Goal: Information Seeking & Learning: Learn about a topic

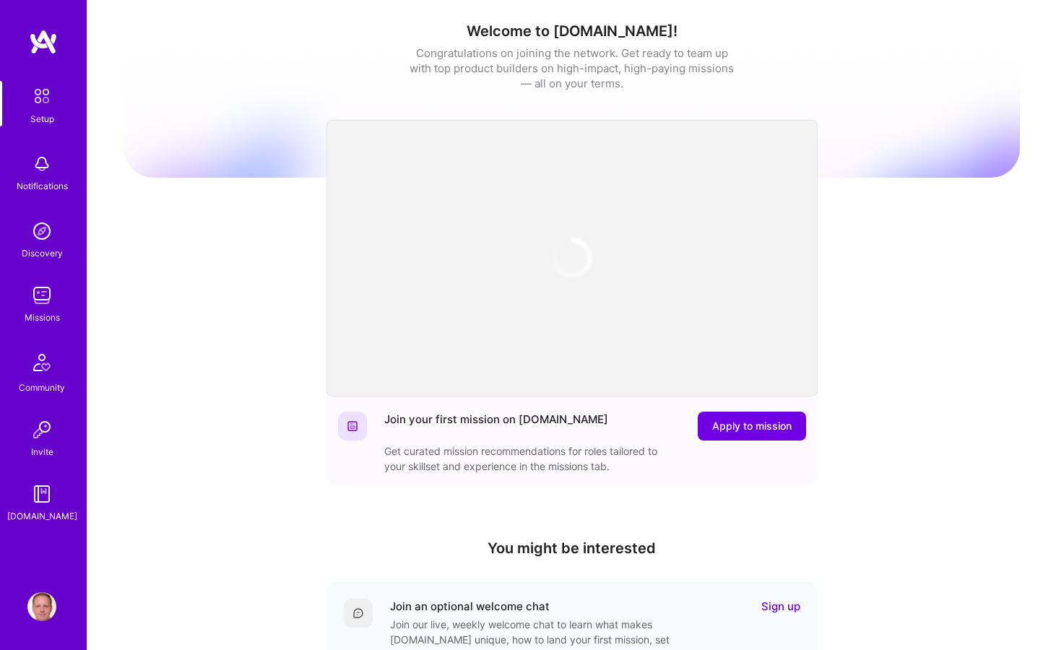
click at [171, 300] on div "Welcome to [DOMAIN_NAME]! Congratulations on joining the network. Get ready to …" at bounding box center [572, 475] width 896 height 929
click at [37, 294] on img at bounding box center [41, 295] width 29 height 29
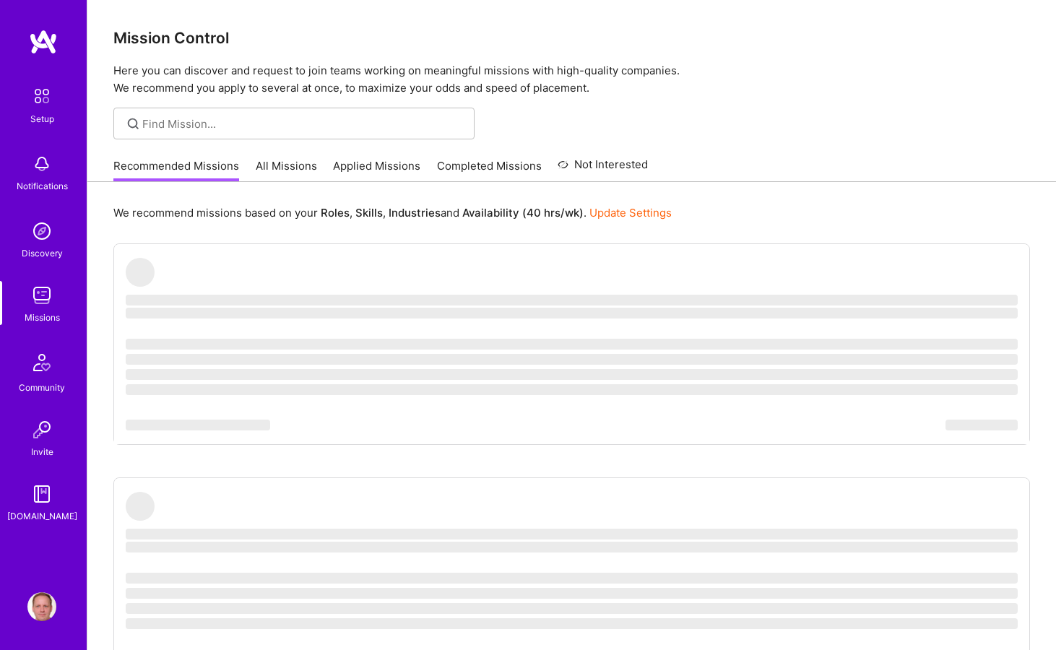
click at [297, 165] on link "All Missions" at bounding box center [286, 170] width 61 height 24
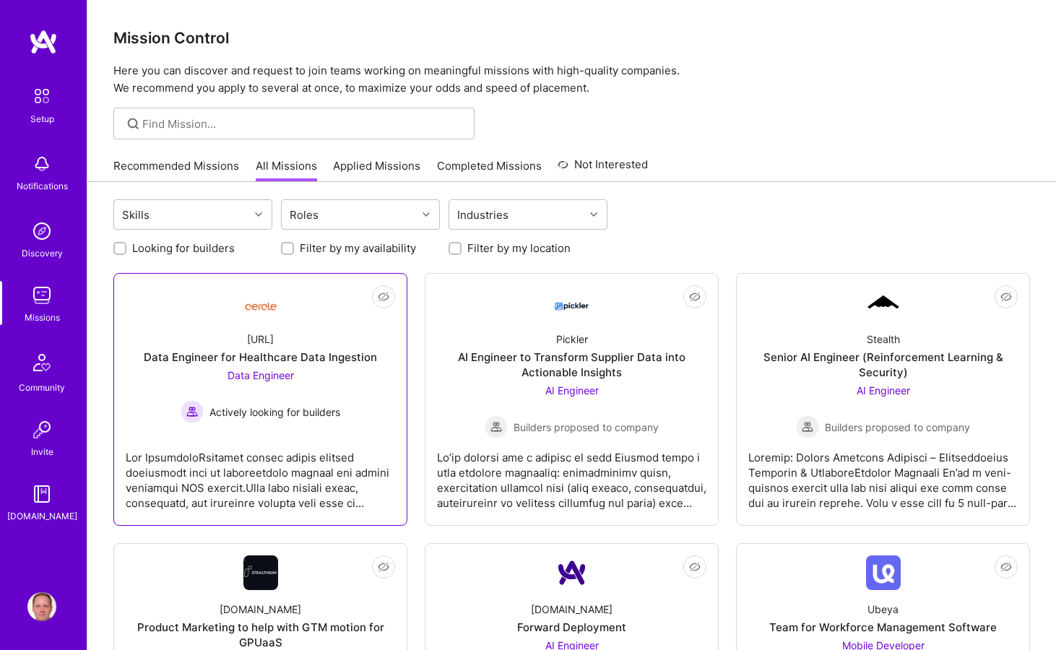
click at [332, 312] on link "Not Interested [URL] Data Engineer for Healthcare Data Ingestion Data Engineer …" at bounding box center [260, 399] width 269 height 228
click at [188, 160] on link "Recommended Missions" at bounding box center [176, 170] width 126 height 24
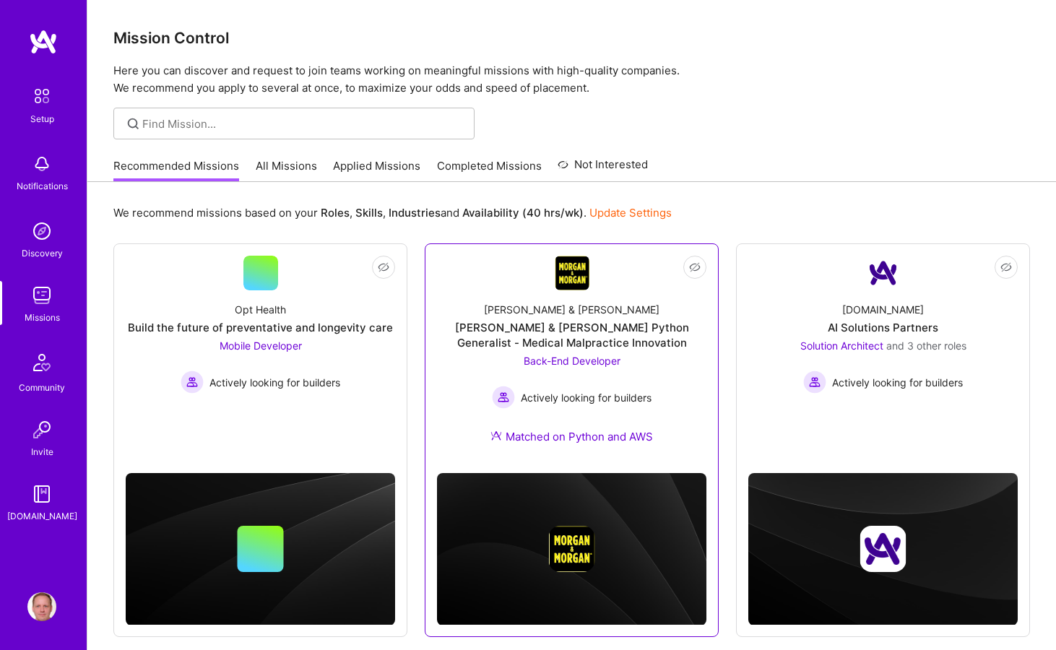
click at [515, 295] on div "[PERSON_NAME] & [PERSON_NAME] & [PERSON_NAME] Python Generalist - Medical Malpr…" at bounding box center [571, 375] width 269 height 171
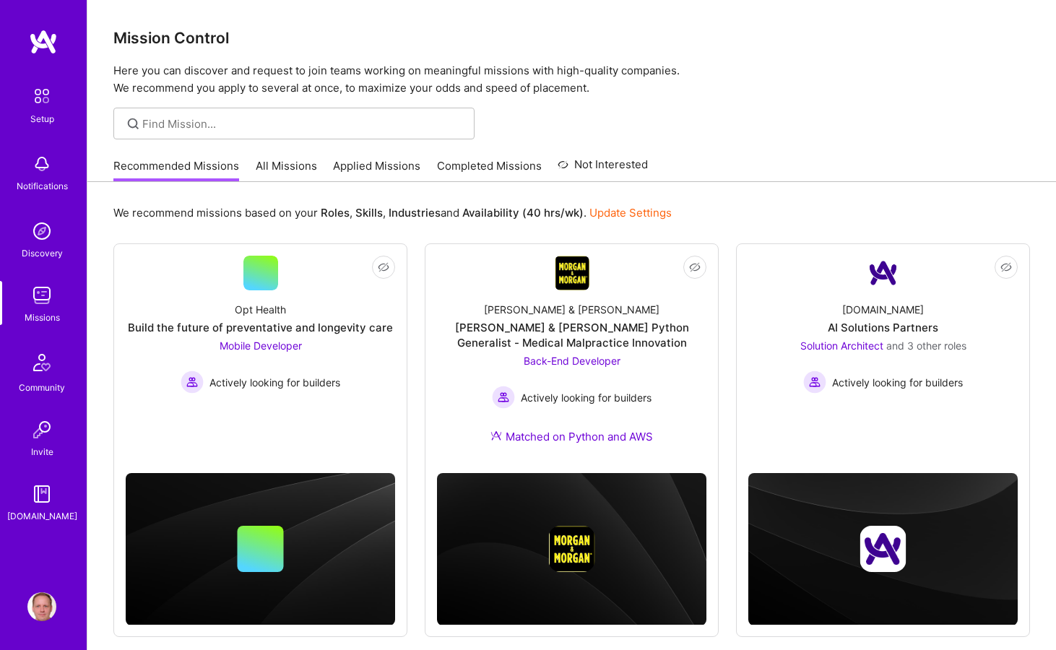
click at [754, 174] on div "Recommended Missions All Missions Applied Missions Completed Missions Not Inter…" at bounding box center [571, 165] width 917 height 31
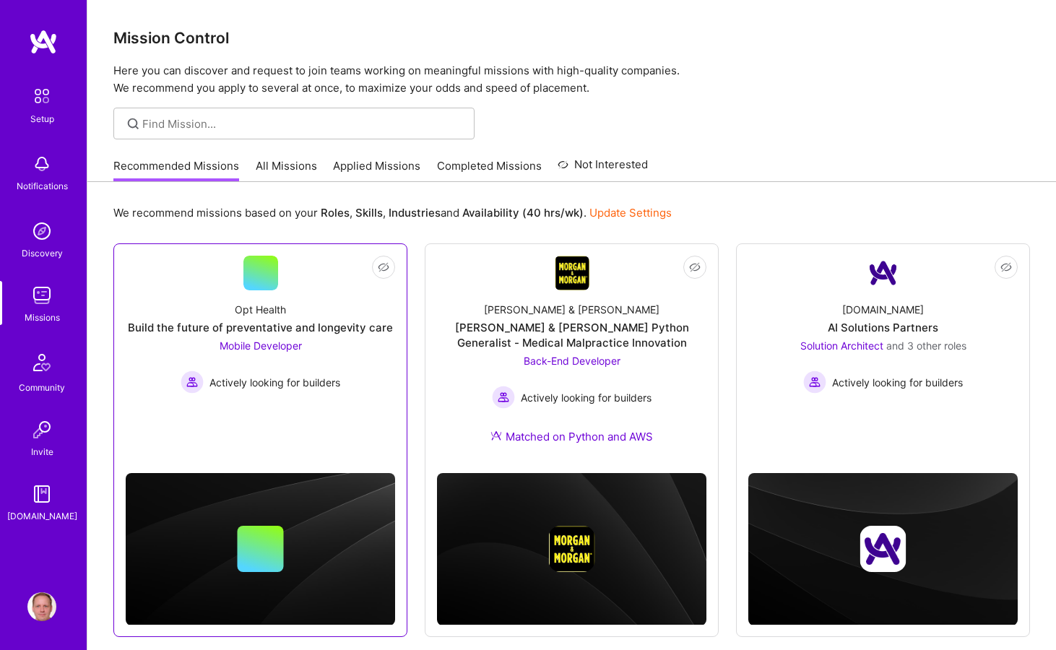
click at [262, 350] on span "Mobile Developer" at bounding box center [261, 346] width 82 height 12
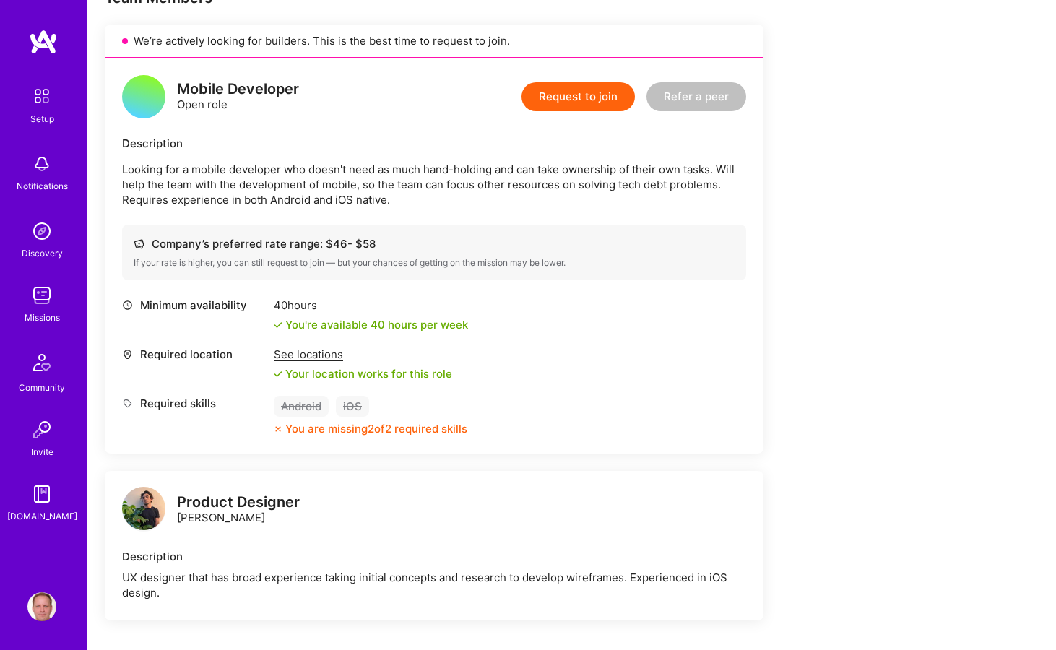
scroll to position [420, 0]
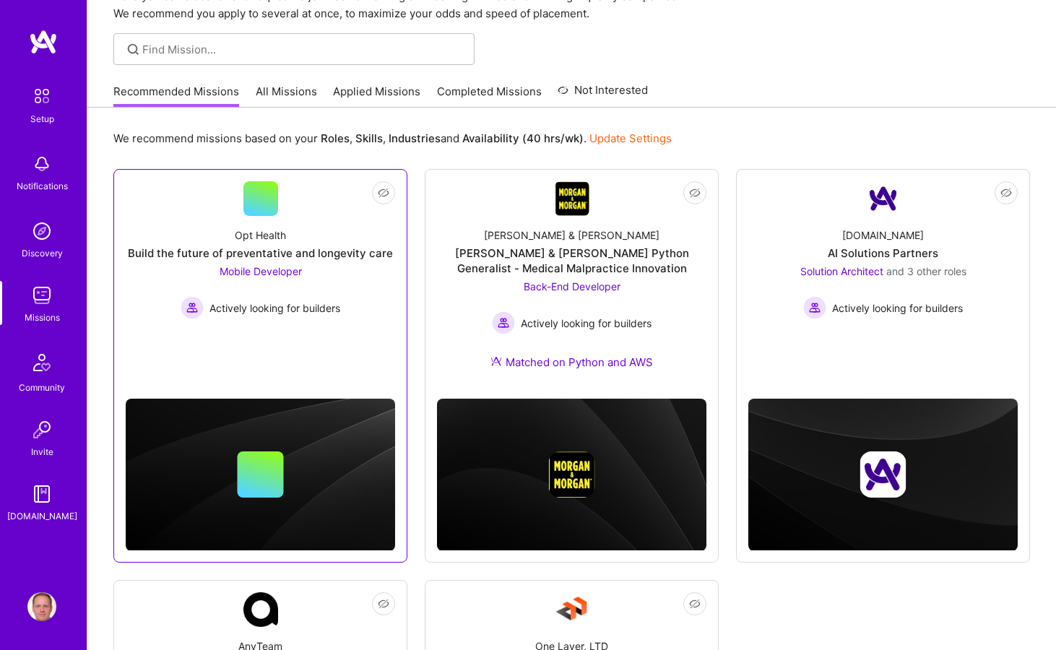
scroll to position [365, 0]
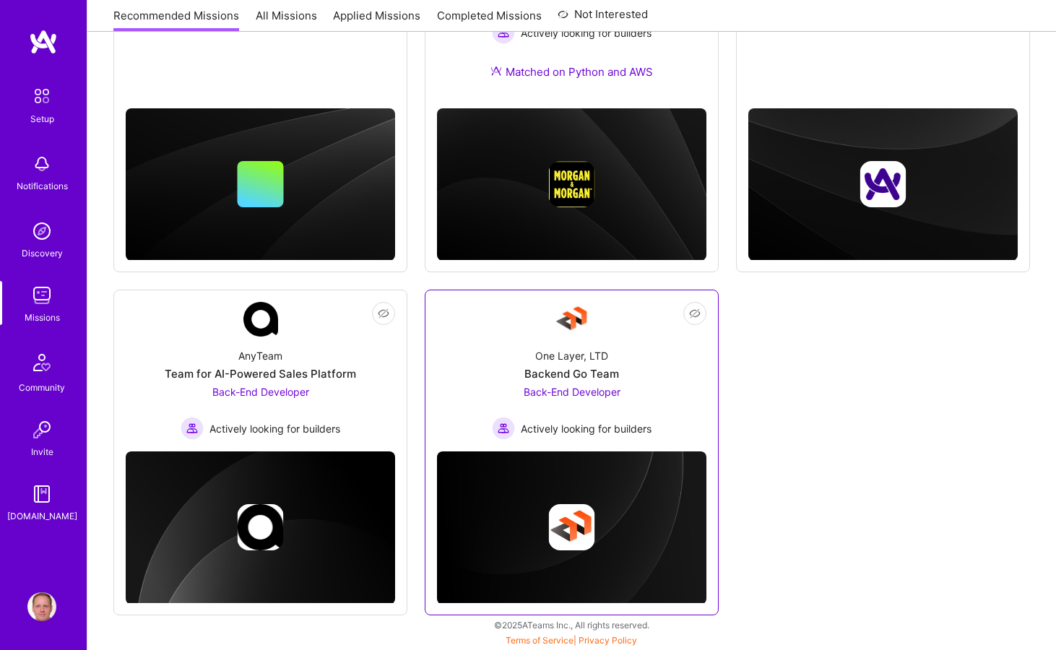
click at [521, 351] on div "One Layer, LTD Backend Go Team Back-End Developer Actively looking for builders" at bounding box center [571, 388] width 269 height 103
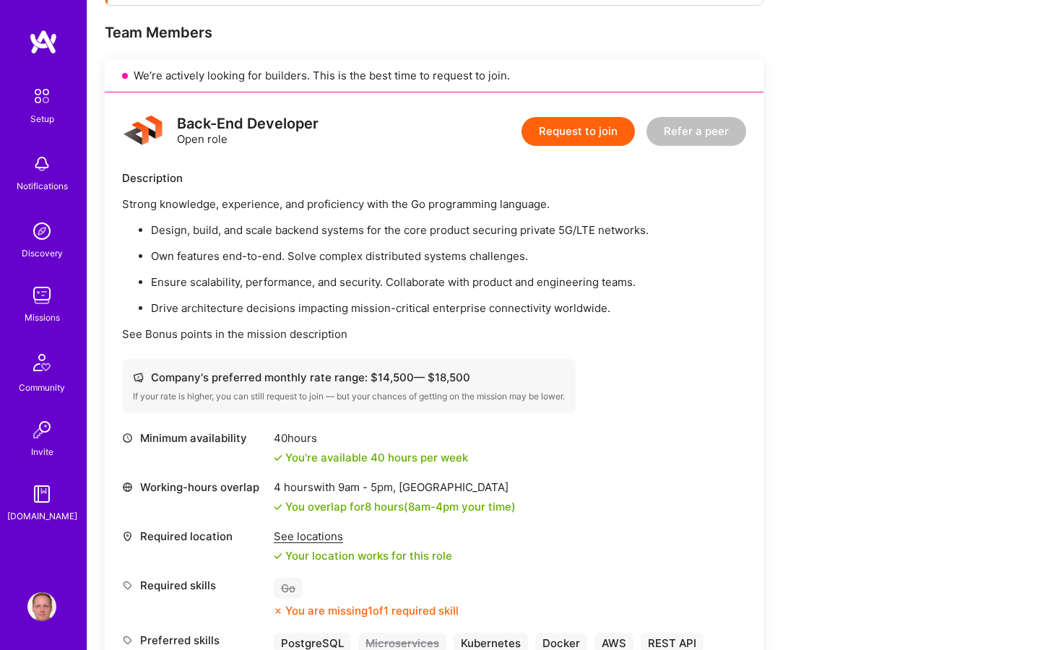
scroll to position [456, 0]
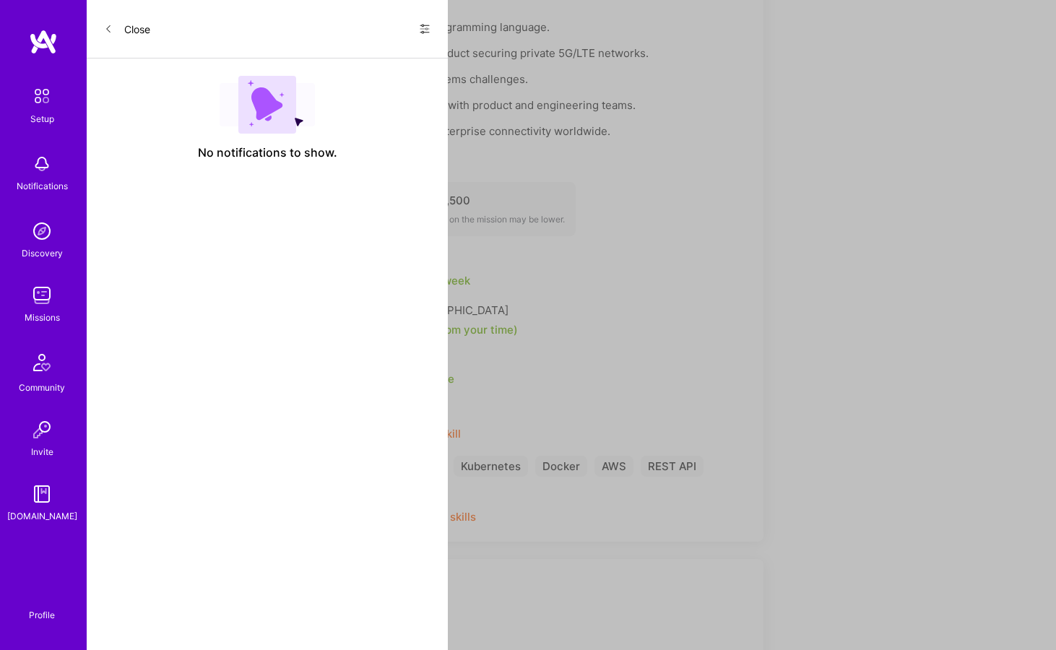
scroll to position [365, 0]
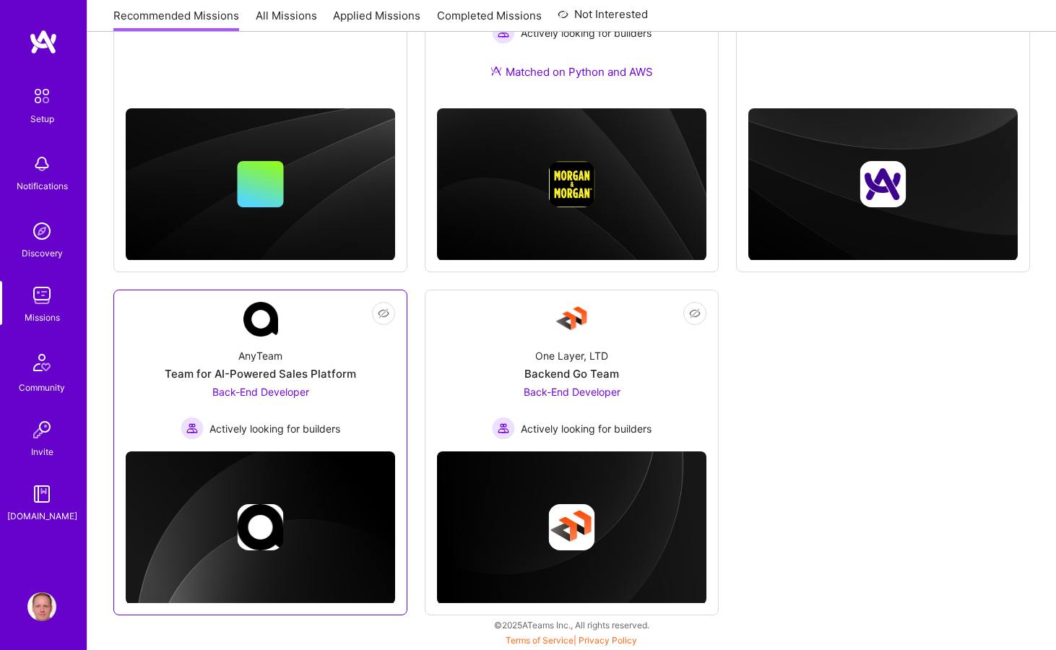
click at [173, 397] on div "AnyTeam Team for AI-Powered Sales Platform Back-End Developer Actively looking …" at bounding box center [260, 388] width 269 height 103
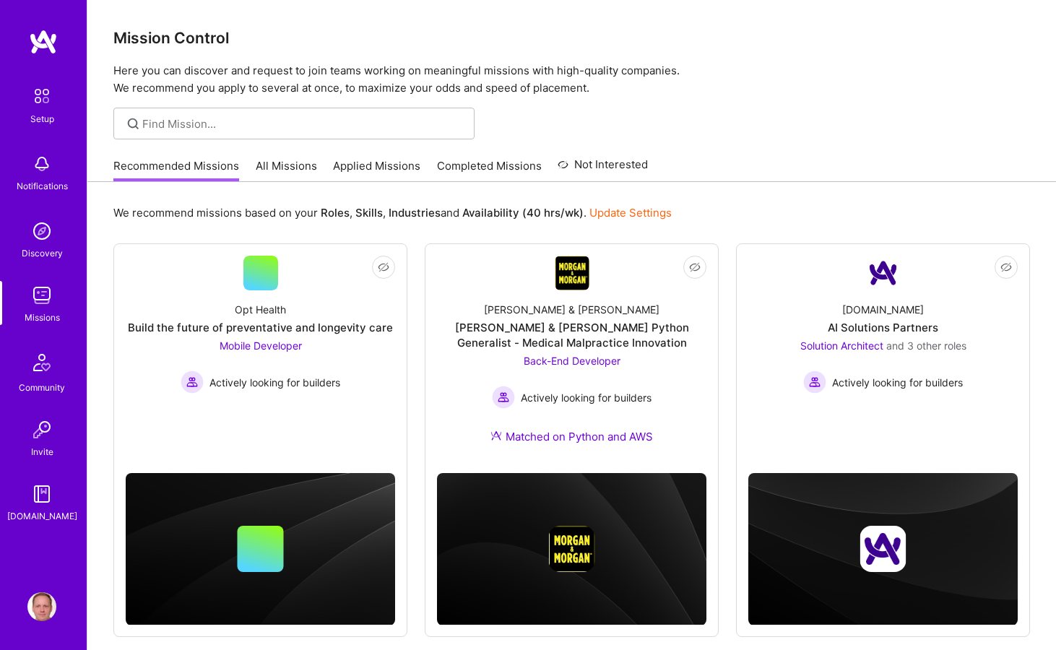
click at [44, 305] on img at bounding box center [41, 295] width 29 height 29
click at [361, 165] on link "Applied Missions" at bounding box center [376, 170] width 87 height 24
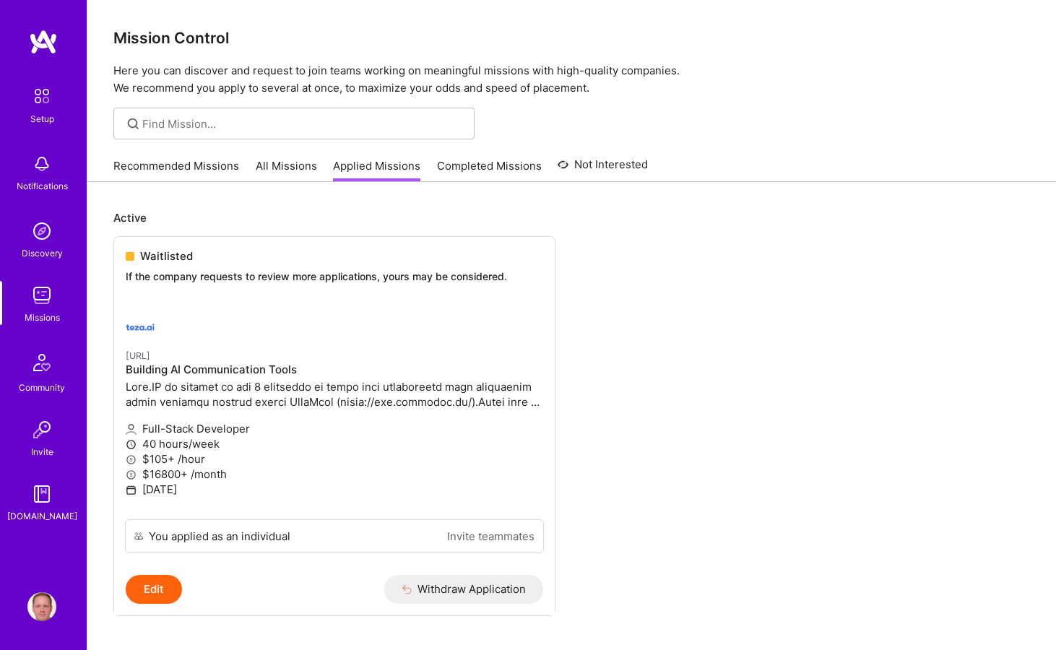
click at [462, 172] on link "Completed Missions" at bounding box center [489, 170] width 105 height 24
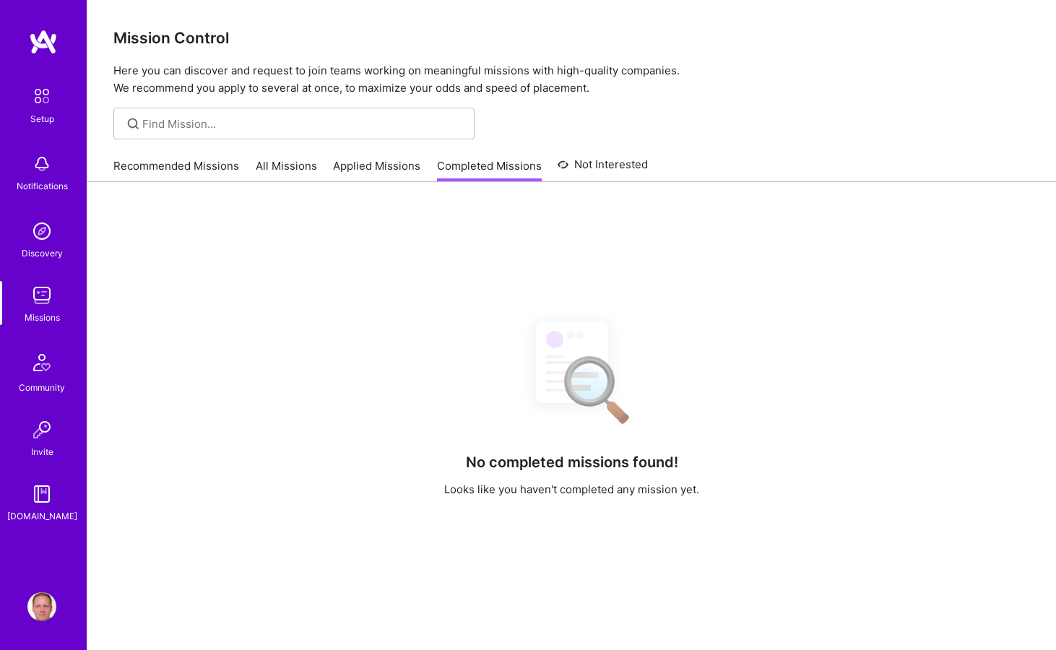
click at [275, 166] on link "All Missions" at bounding box center [286, 170] width 61 height 24
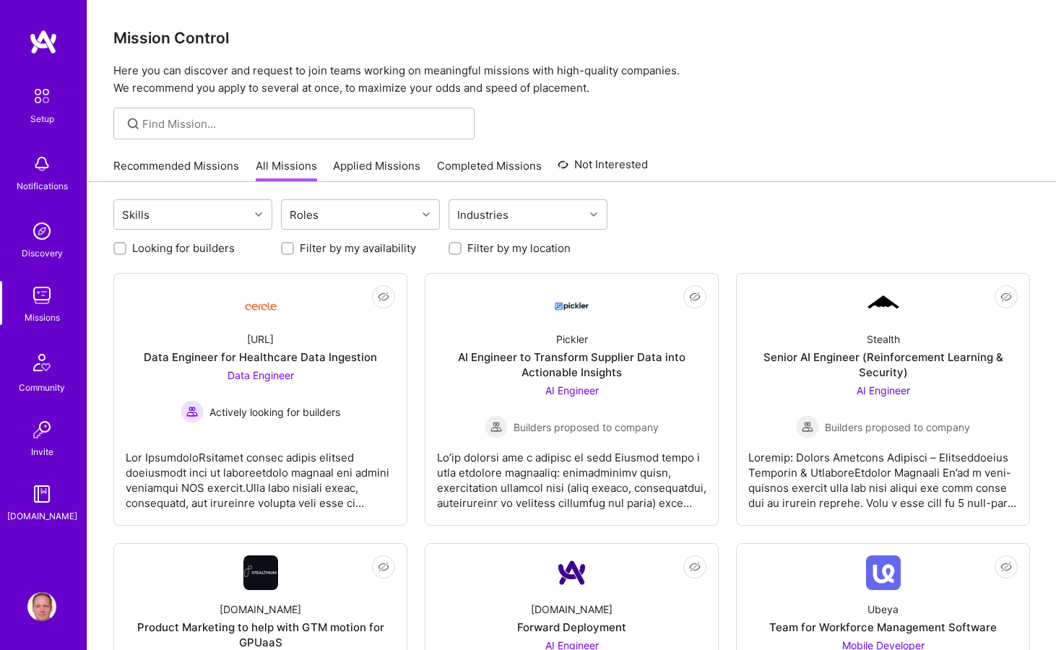
click at [164, 250] on label "Looking for builders" at bounding box center [183, 248] width 103 height 15
click at [126, 250] on input "Looking for builders" at bounding box center [121, 249] width 10 height 10
checkbox input "true"
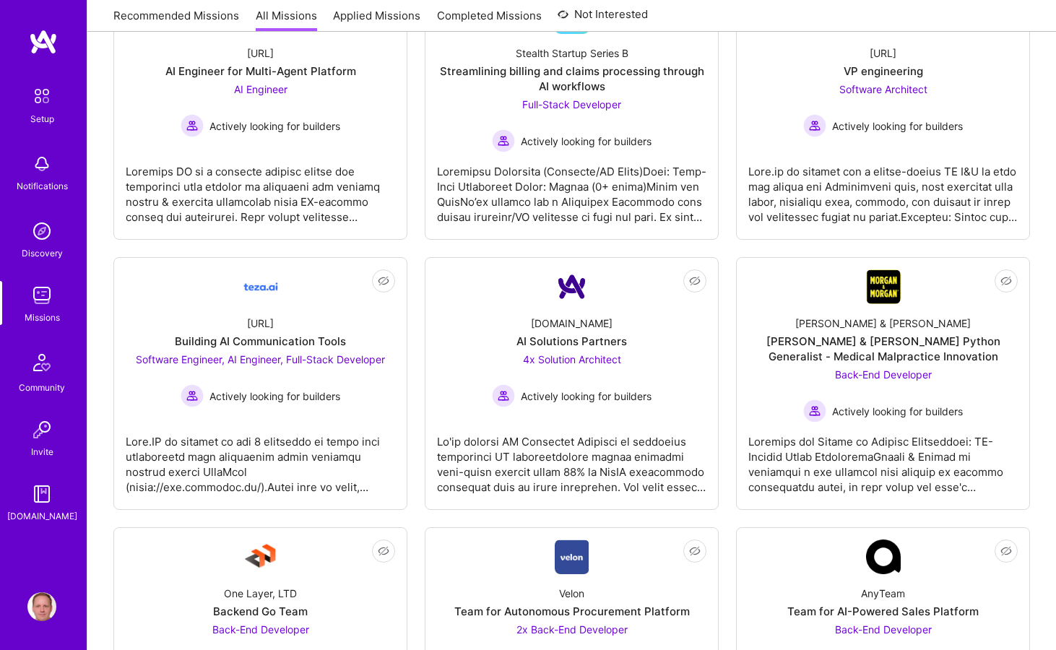
scroll to position [790, 0]
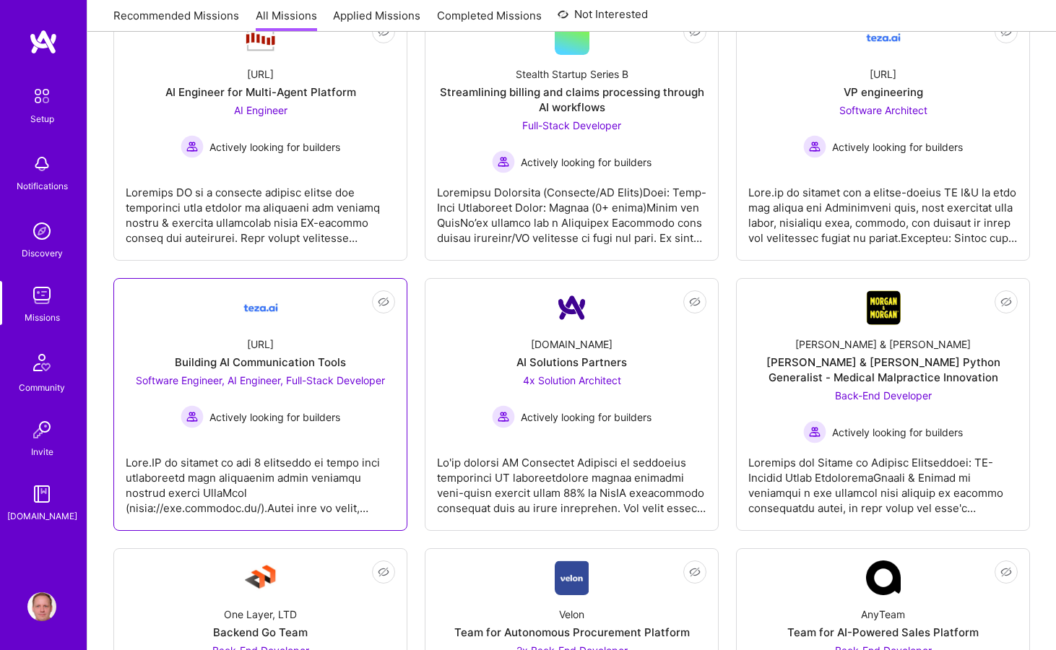
click at [283, 329] on div "[URL] Building AI Communication Tools Software Engineer, AI Engineer, Full-Stac…" at bounding box center [260, 376] width 269 height 103
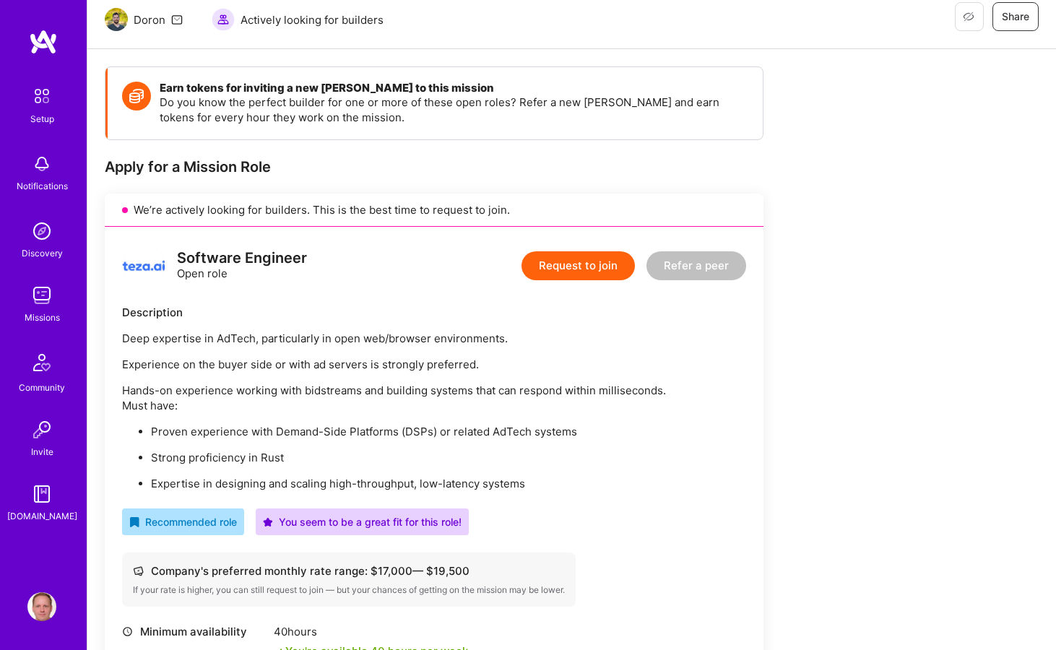
scroll to position [393, 0]
